Goal: Task Accomplishment & Management: Complete application form

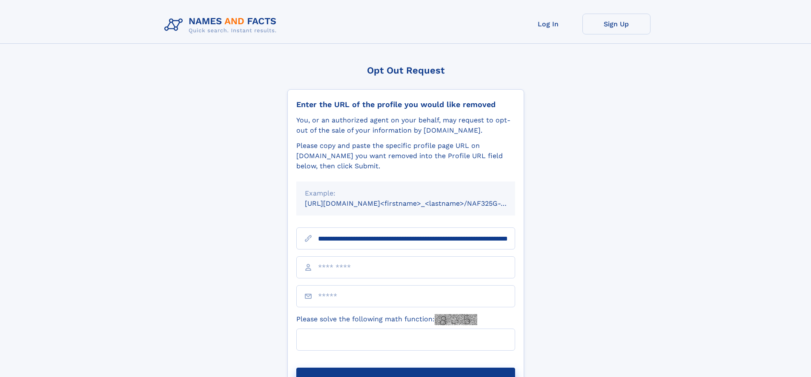
scroll to position [0, 89]
type input "**********"
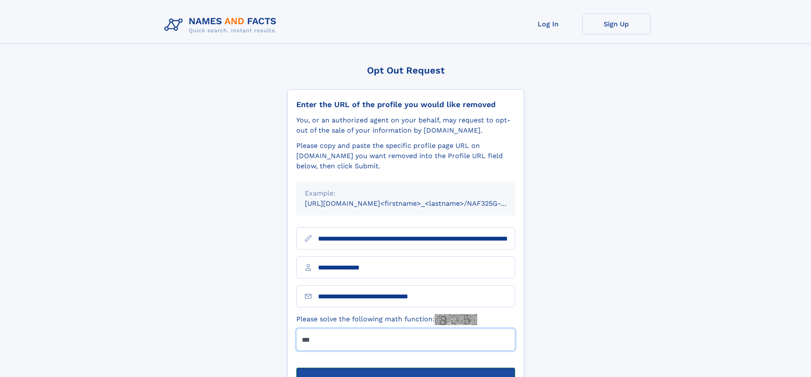
type input "***"
click at [405, 368] on button "Submit Opt Out Request" at bounding box center [405, 381] width 219 height 27
